Goal: Check status

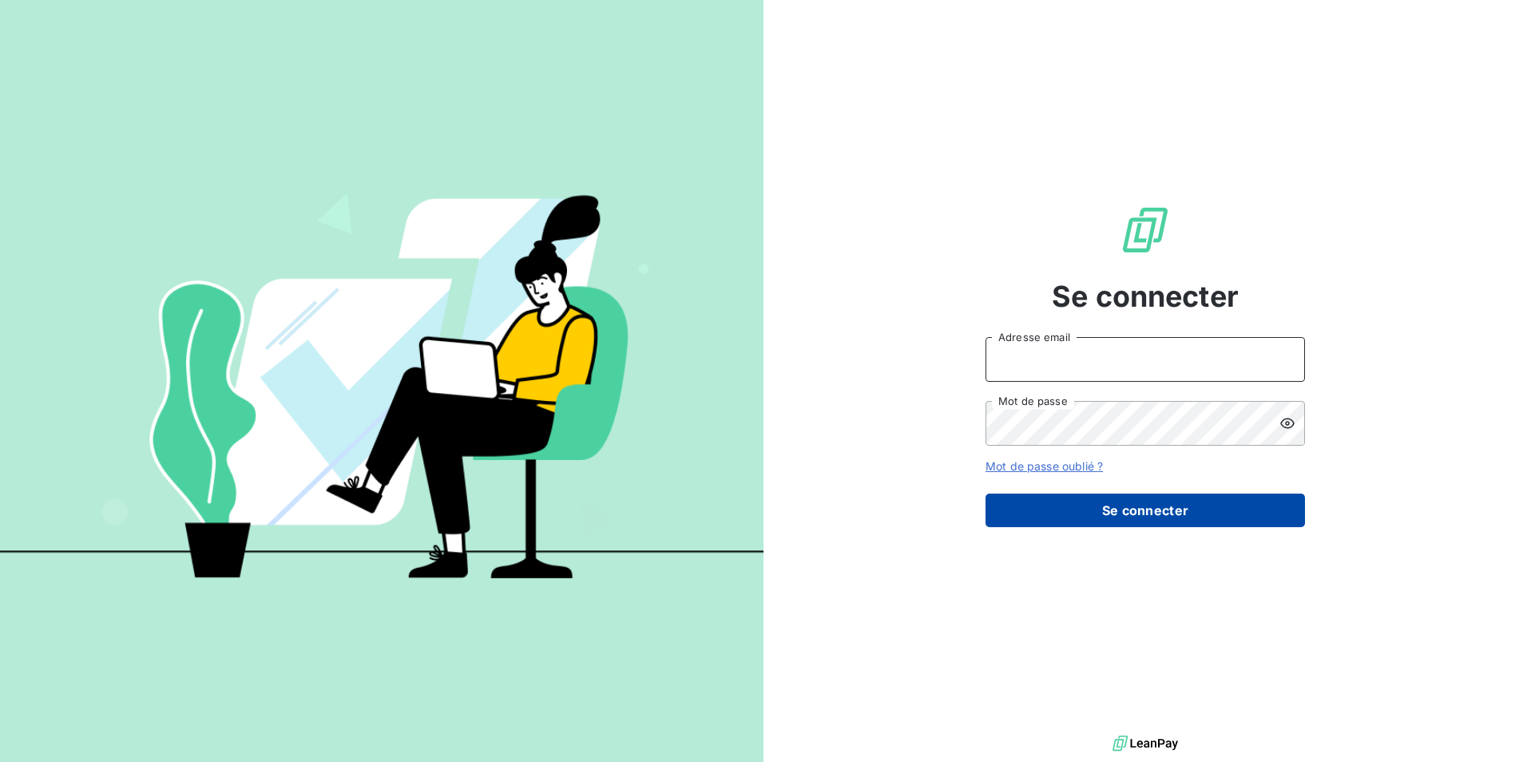
type input "[EMAIL_ADDRESS][DOMAIN_NAME]"
click at [1113, 505] on button "Se connecter" at bounding box center [1146, 511] width 320 height 34
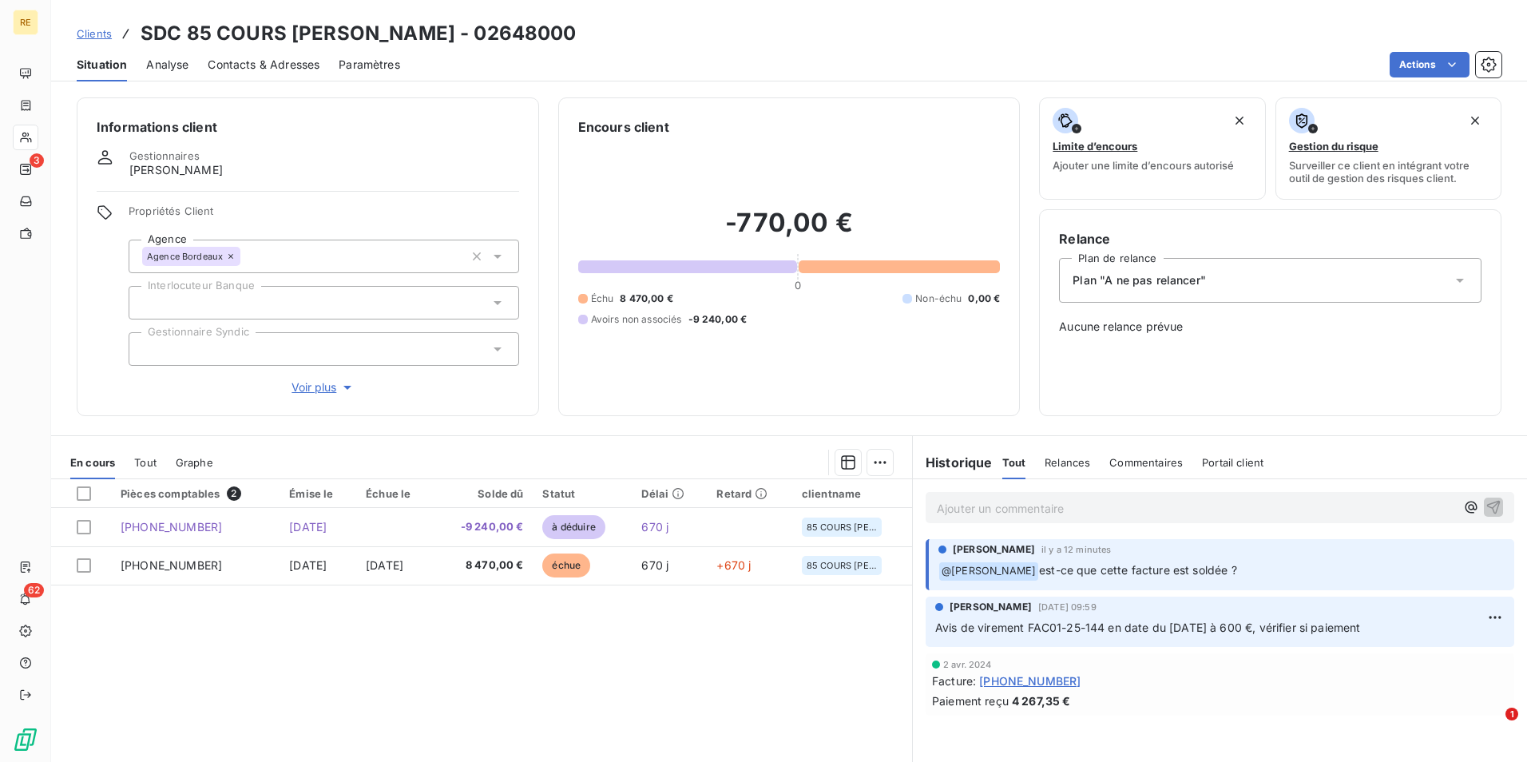
click at [151, 461] on span "Tout" at bounding box center [145, 462] width 22 height 13
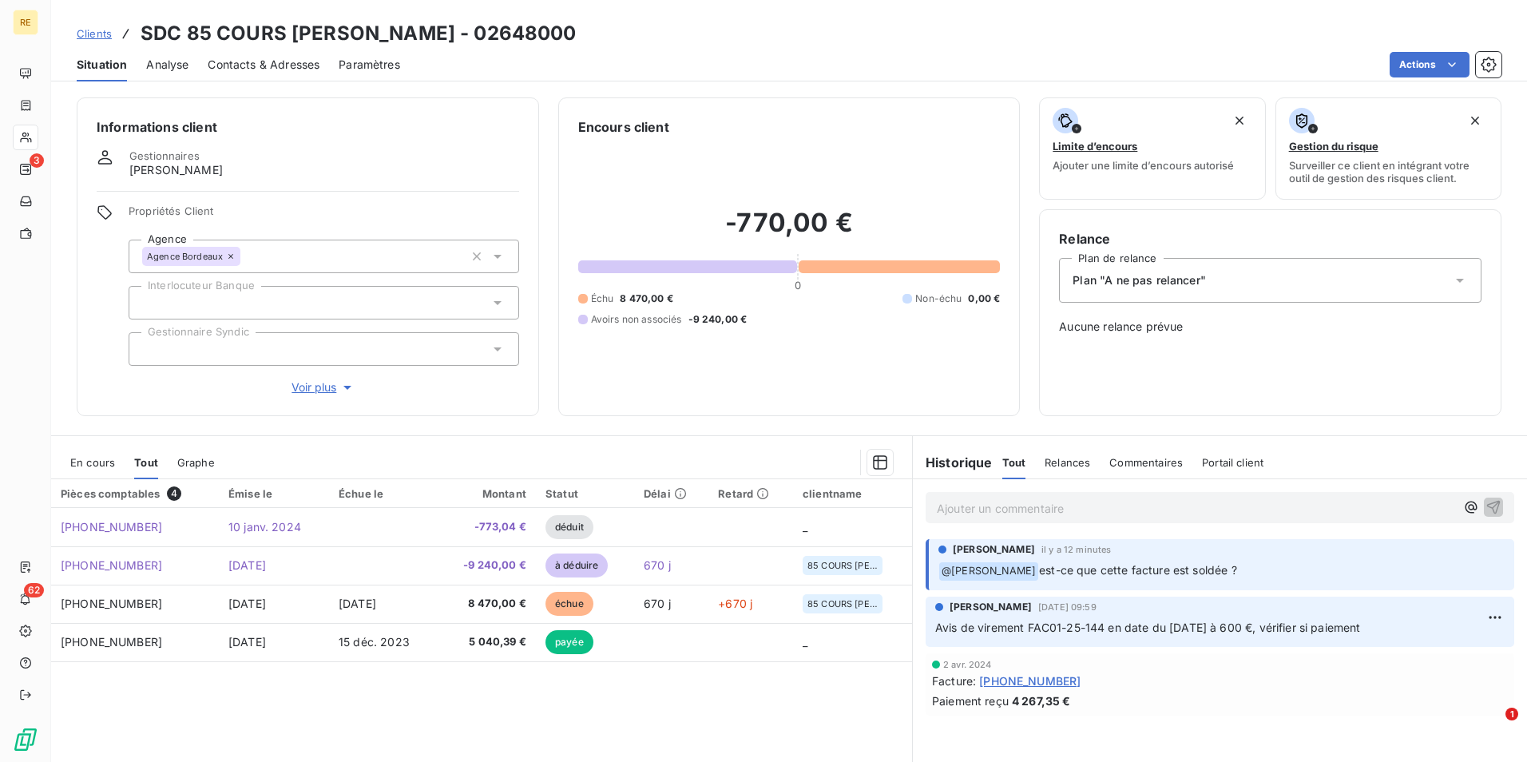
click at [77, 466] on span "En cours" at bounding box center [92, 462] width 45 height 13
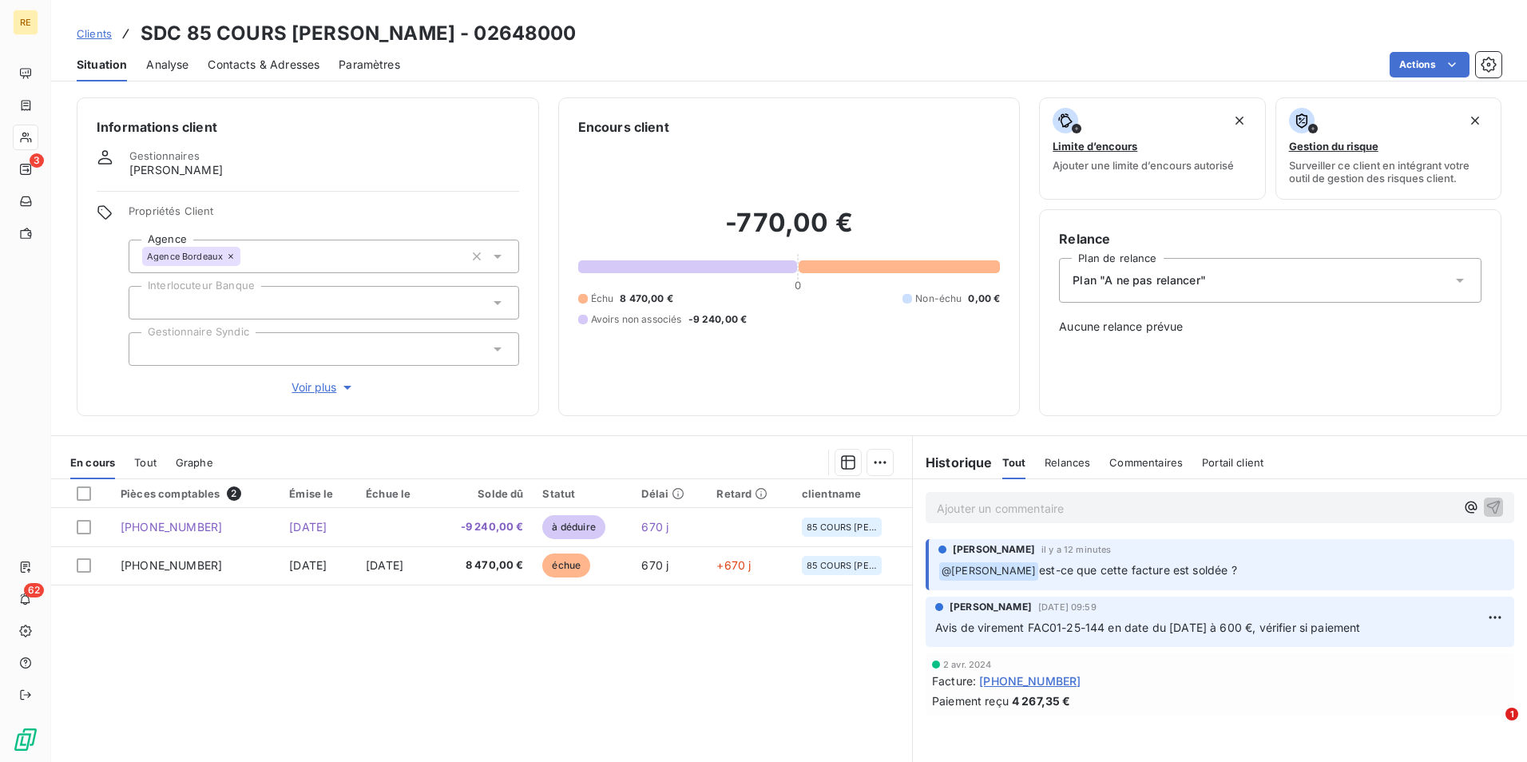
click at [501, 662] on div "Pièces comptables 2 Émise le Échue le Solde dû Statut Délai Retard clientname […" at bounding box center [481, 633] width 861 height 308
click at [144, 467] on span "Tout" at bounding box center [145, 462] width 22 height 13
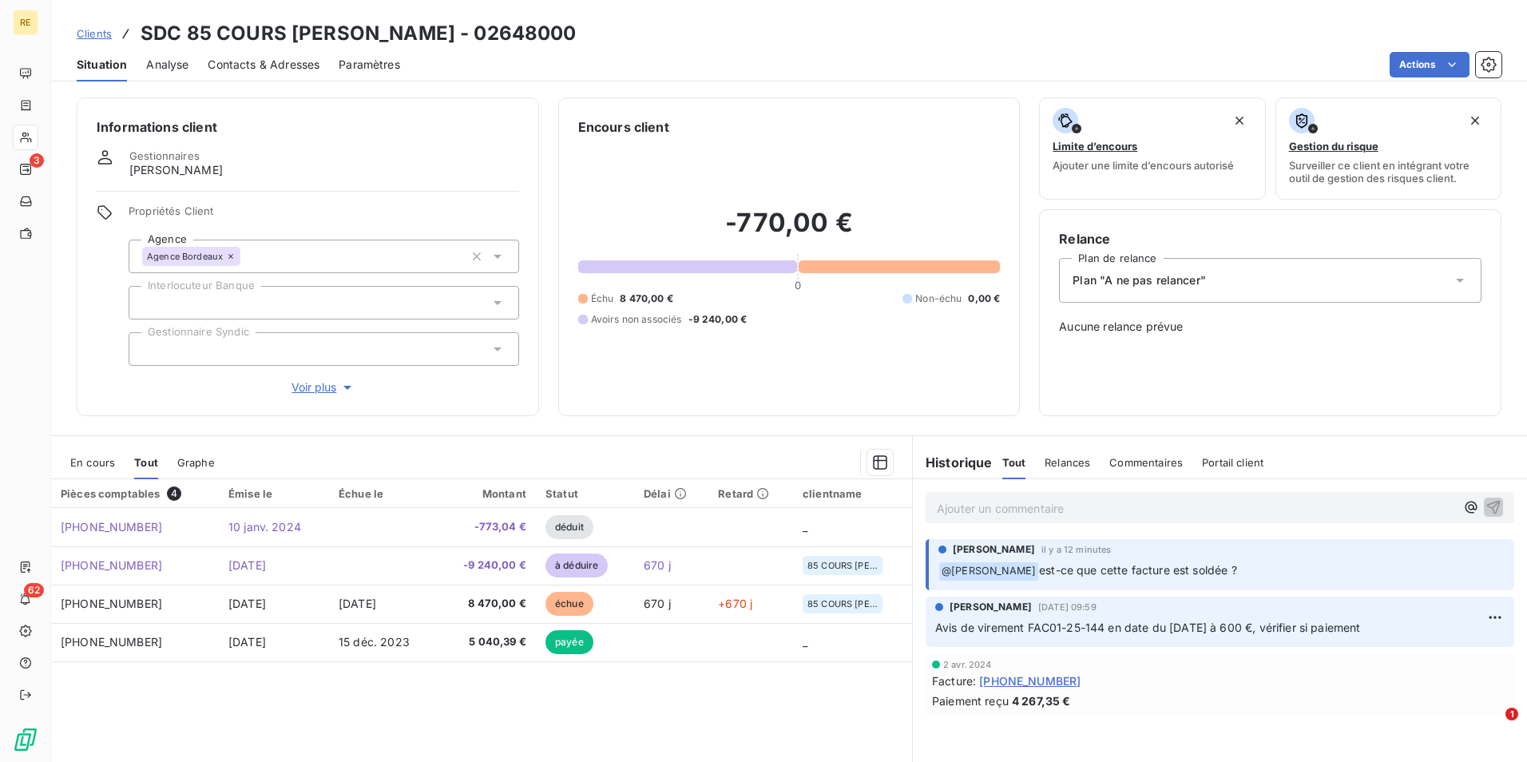
click at [91, 456] on span "En cours" at bounding box center [92, 462] width 45 height 13
